Goal: Information Seeking & Learning: Learn about a topic

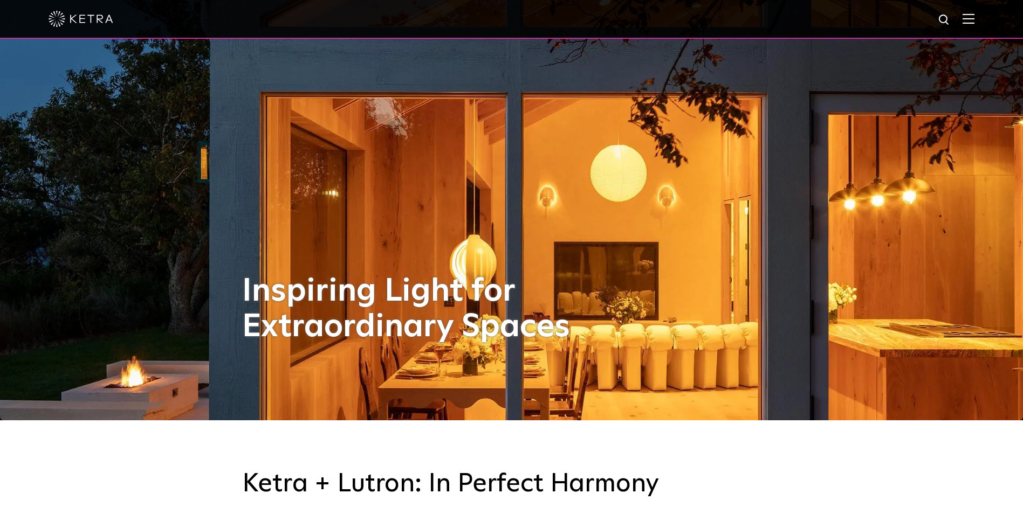
scroll to position [108, 0]
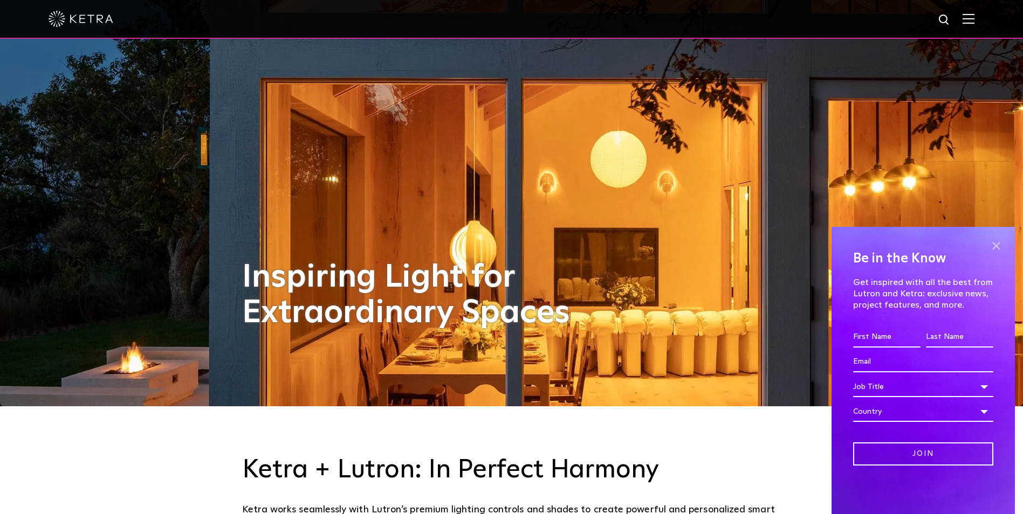
click at [999, 243] on span at bounding box center [996, 246] width 16 height 16
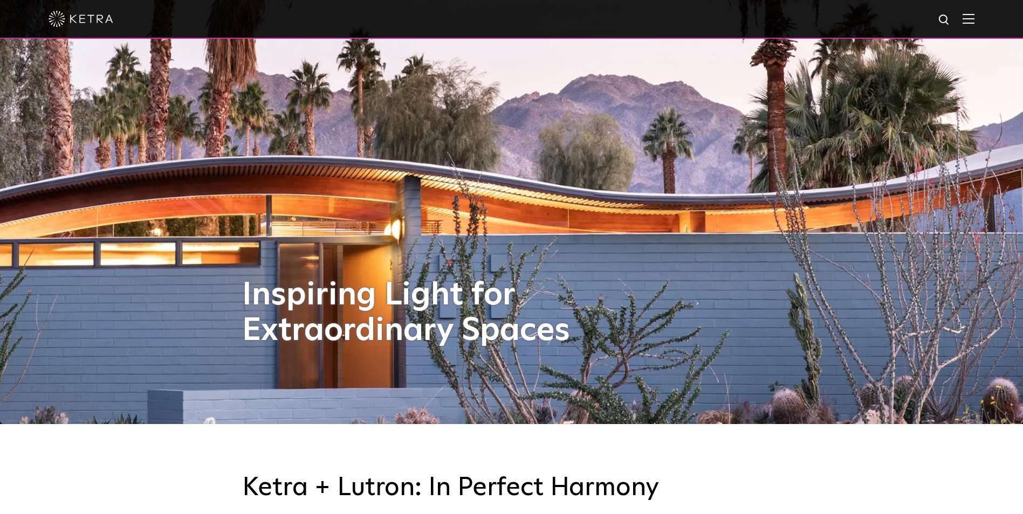
scroll to position [0, 0]
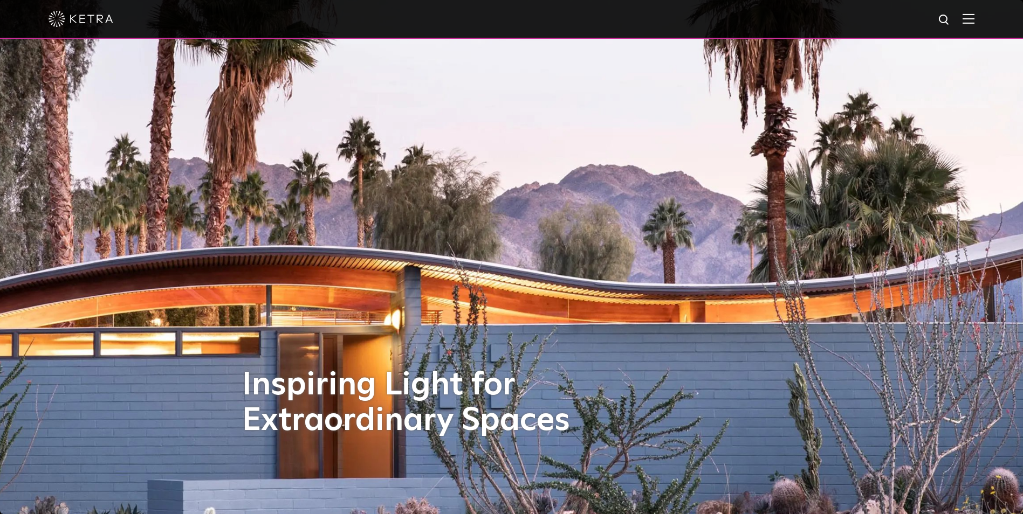
click at [974, 19] on img at bounding box center [968, 18] width 12 height 10
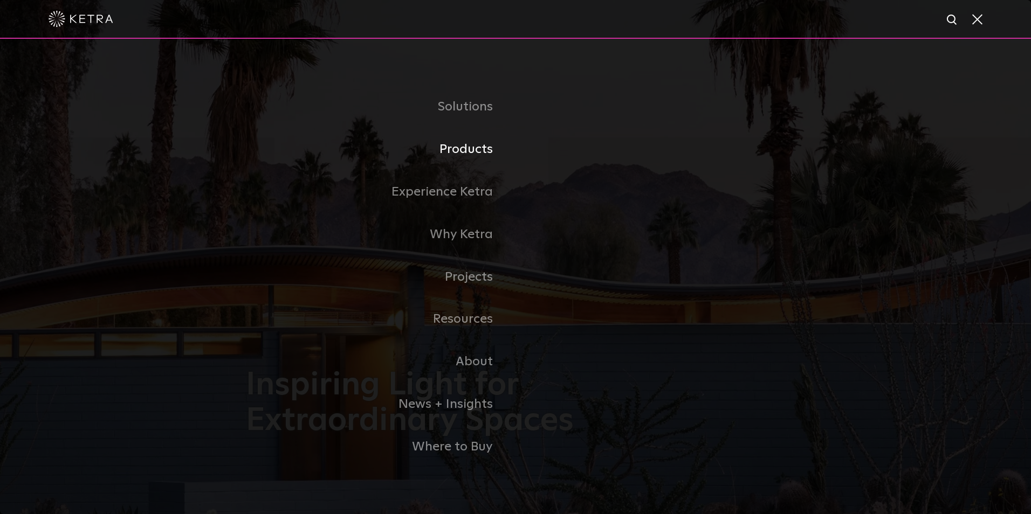
click at [463, 164] on link "Products" at bounding box center [381, 149] width 270 height 43
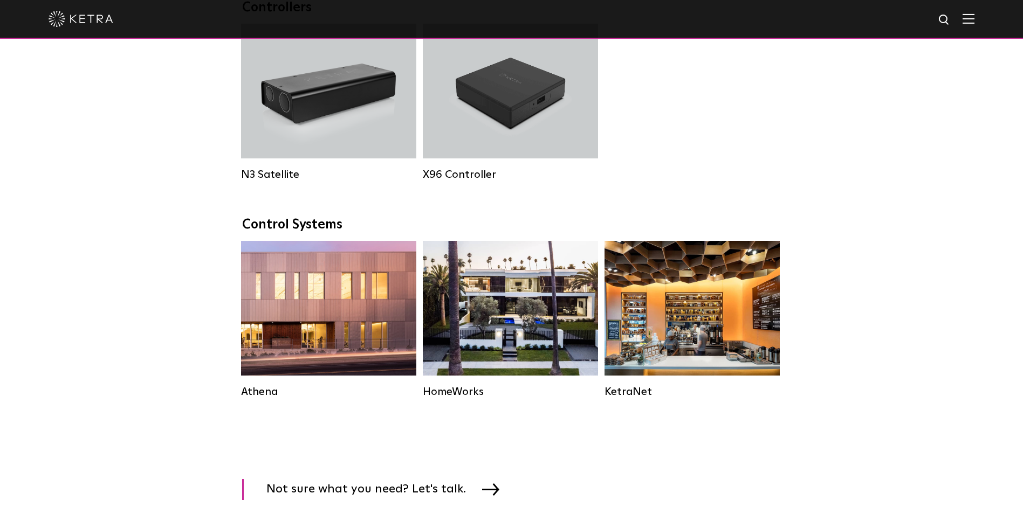
scroll to position [1456, 0]
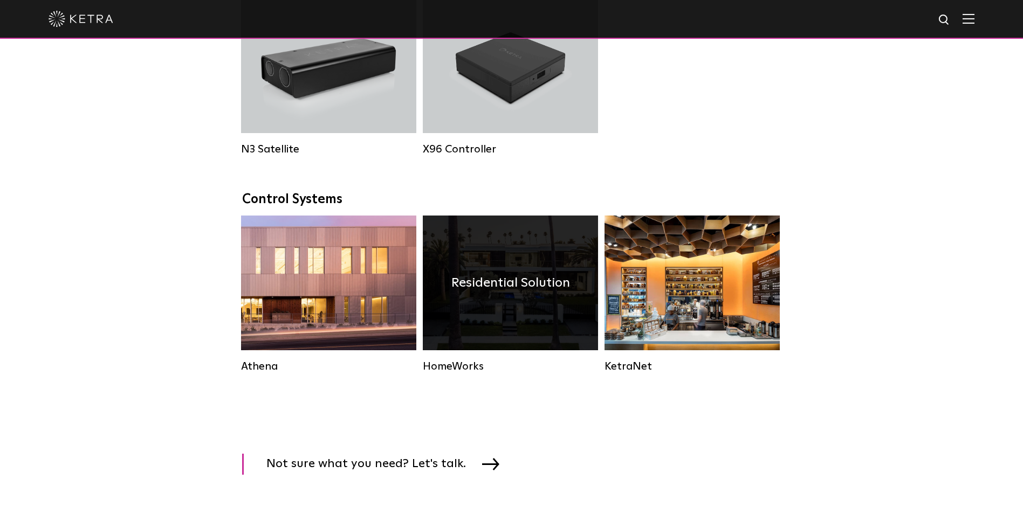
click at [528, 331] on div "Residential Solution" at bounding box center [510, 283] width 175 height 135
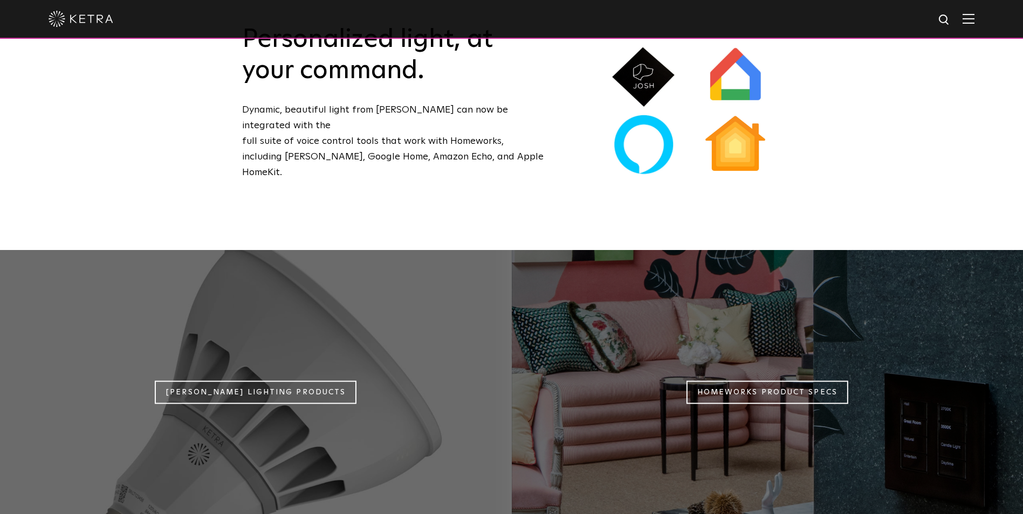
scroll to position [834, 0]
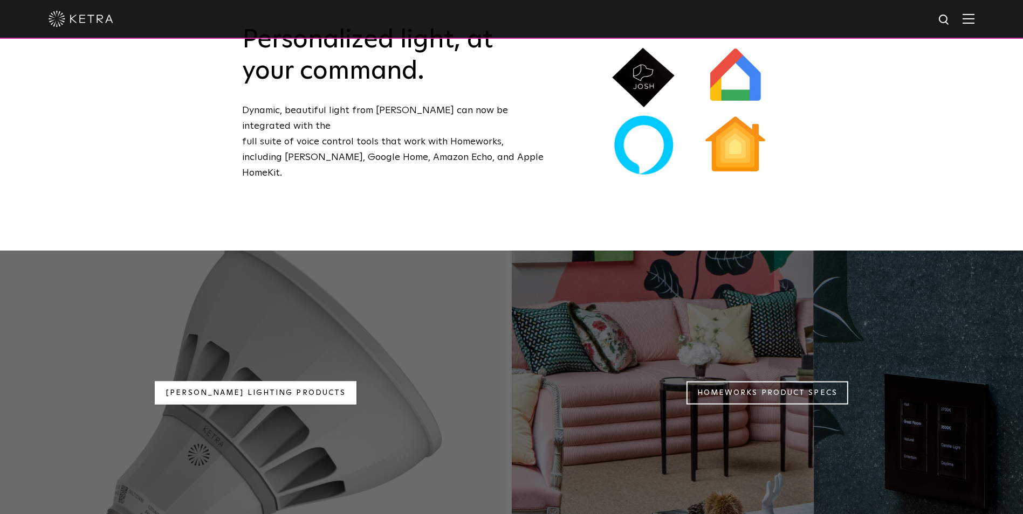
click at [284, 381] on link "Ketra Lighting Products" at bounding box center [256, 392] width 202 height 23
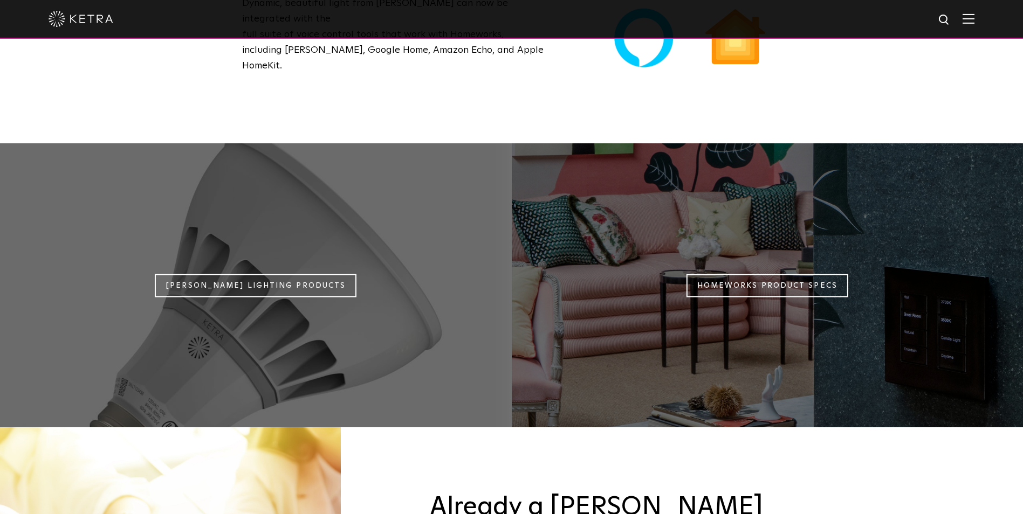
scroll to position [942, 0]
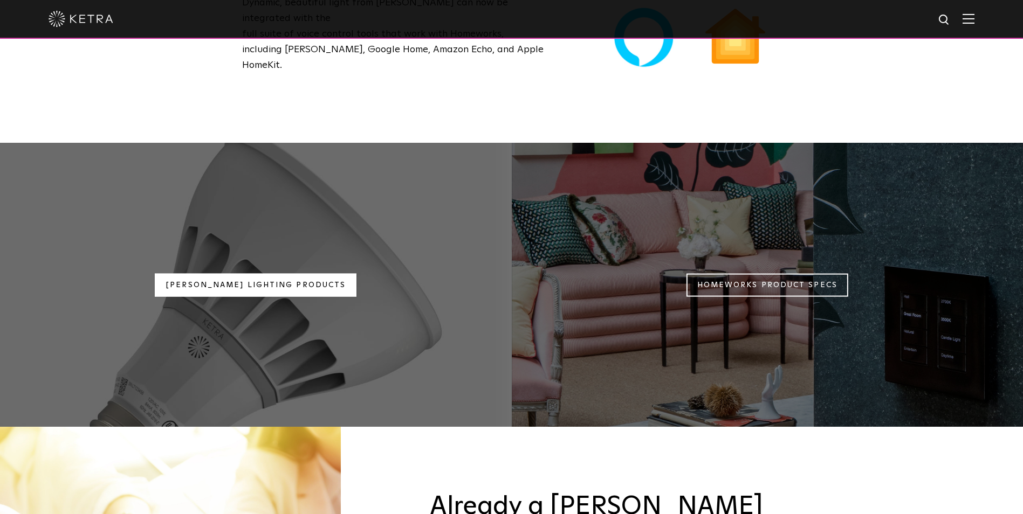
click at [228, 273] on link "Ketra Lighting Products" at bounding box center [256, 284] width 202 height 23
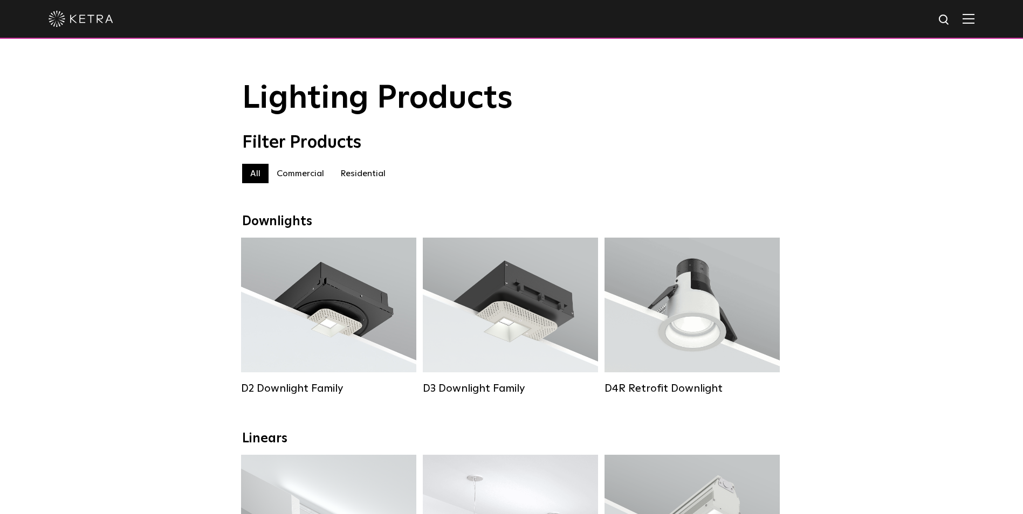
click at [806, 147] on div "Filter Products All All Commercial Residential" at bounding box center [511, 163] width 1023 height 61
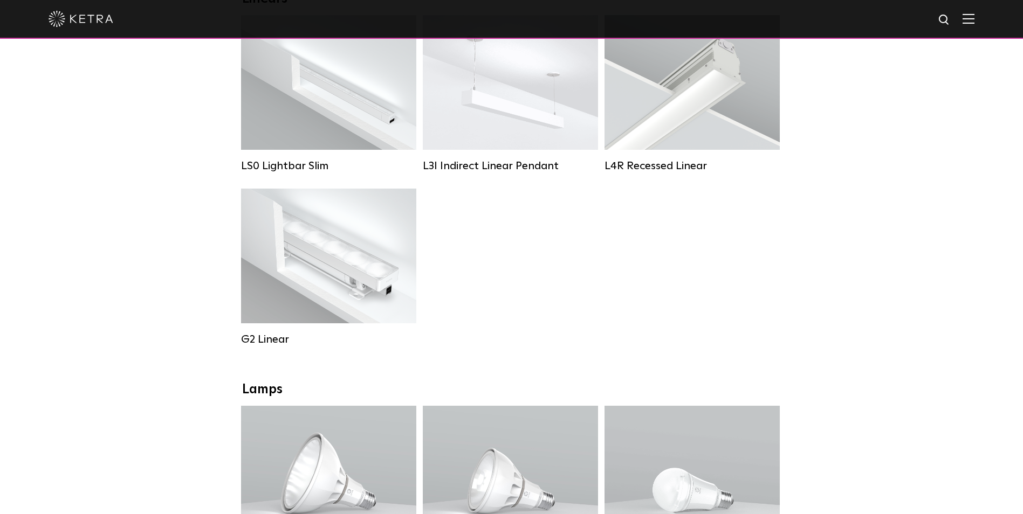
scroll to position [701, 0]
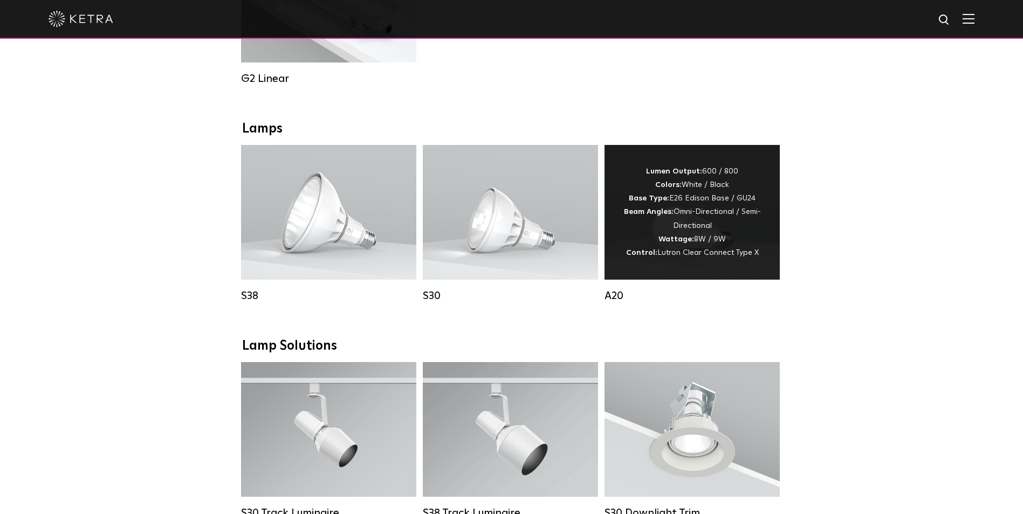
click at [755, 254] on div "Lumen Output: 600 / 800 Colors: White / Black Base Type: E26 Edison Base / GU24…" at bounding box center [692, 212] width 143 height 95
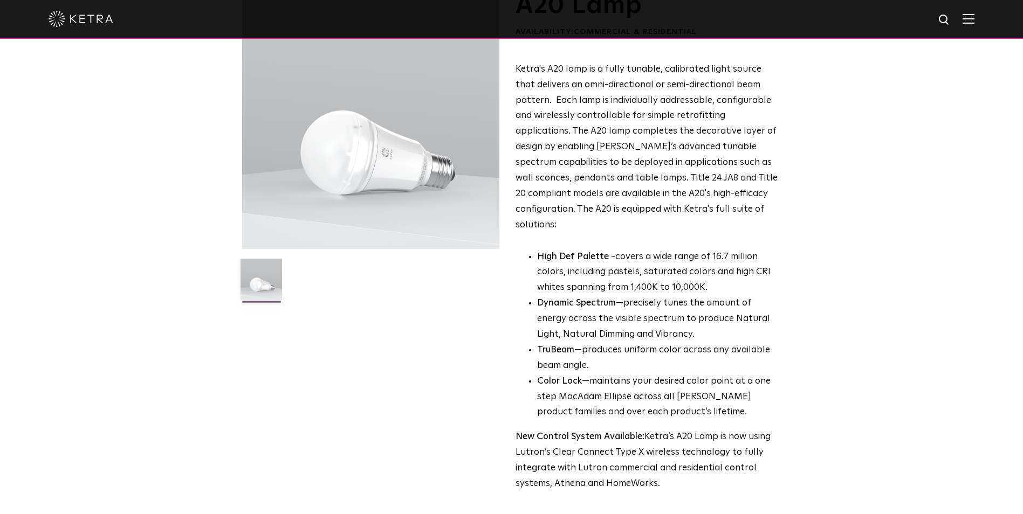
scroll to position [216, 0]
